Goal: Task Accomplishment & Management: Use online tool/utility

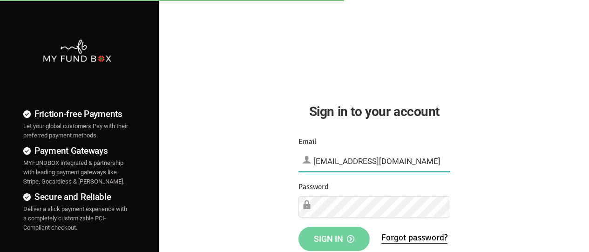
type input "[EMAIL_ADDRESS][DOMAIN_NAME]"
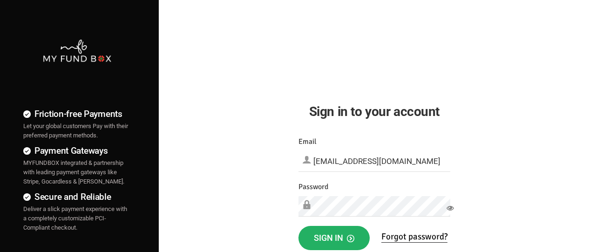
click at [334, 238] on span "Sign in" at bounding box center [334, 238] width 41 height 10
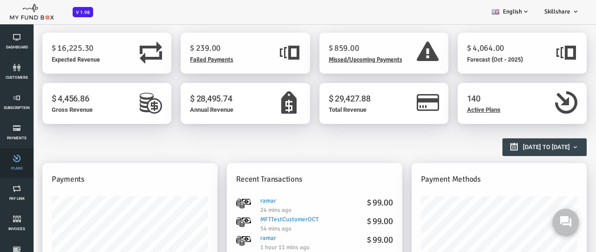
click at [17, 163] on link "Plans" at bounding box center [17, 163] width 28 height 30
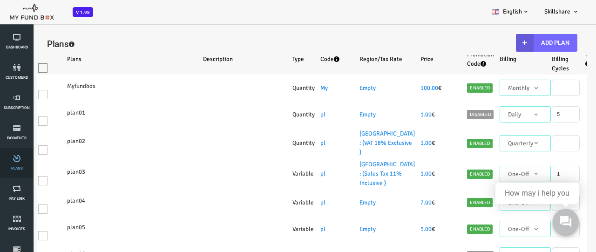
select select "100"
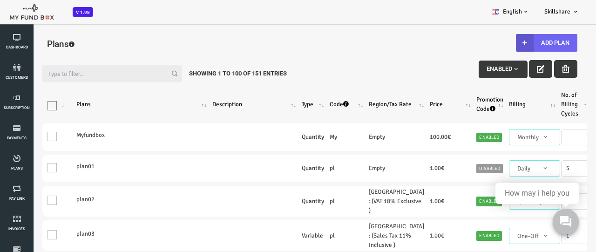
click at [522, 43] on button "Add Plan" at bounding box center [522, 43] width 61 height 18
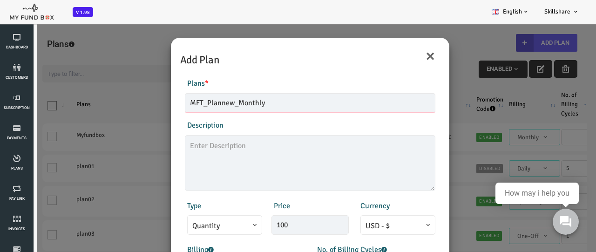
type input "MFT_Plannew_Monthly"
type textarea "MFT_Plannew_description"
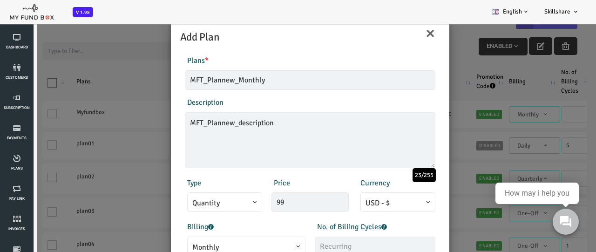
click at [220, 244] on span "Monthly" at bounding box center [223, 248] width 108 height 12
type input "99.00"
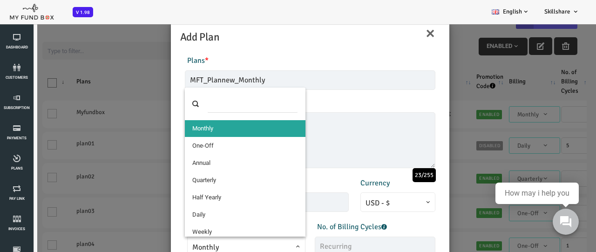
select select "4"
type input "1"
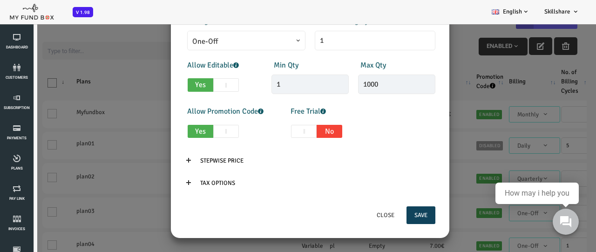
scroll to position [23, 0]
click at [396, 215] on button "Save" at bounding box center [397, 215] width 29 height 18
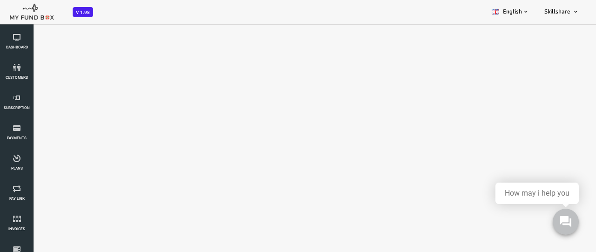
select select "100"
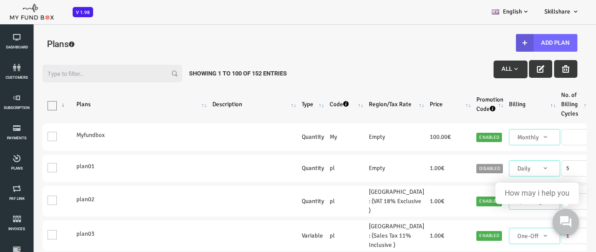
scroll to position [0, 0]
